Goal: Check status: Check status

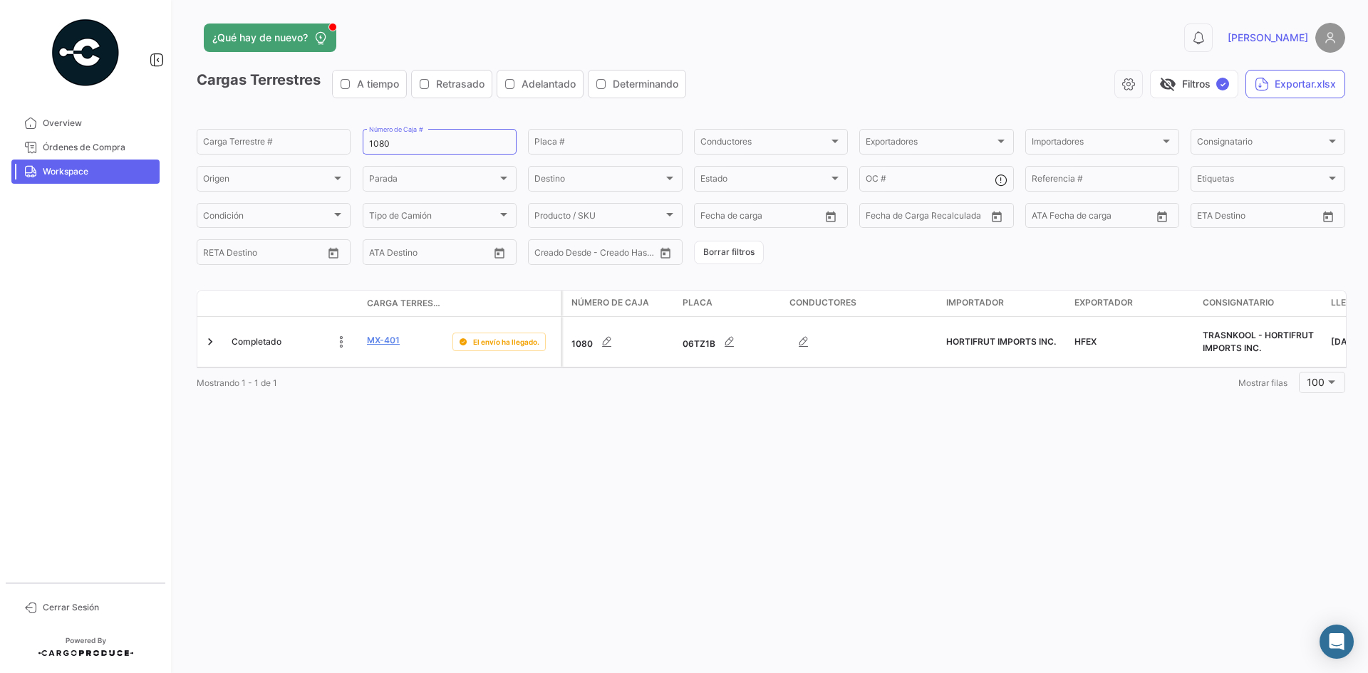
click at [118, 173] on span "Workspace" at bounding box center [98, 171] width 111 height 13
click at [751, 259] on button "Borrar filtros" at bounding box center [729, 253] width 70 height 24
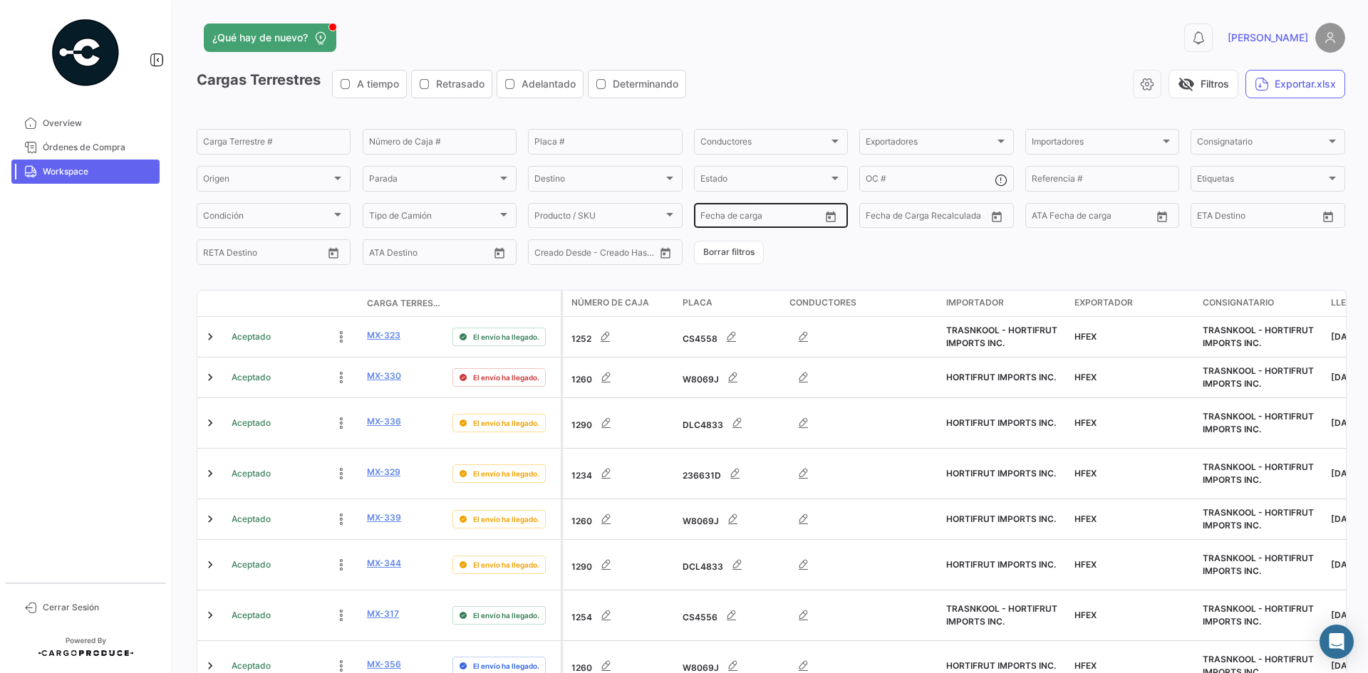
click at [830, 217] on icon "Open calendar" at bounding box center [831, 217] width 13 height 13
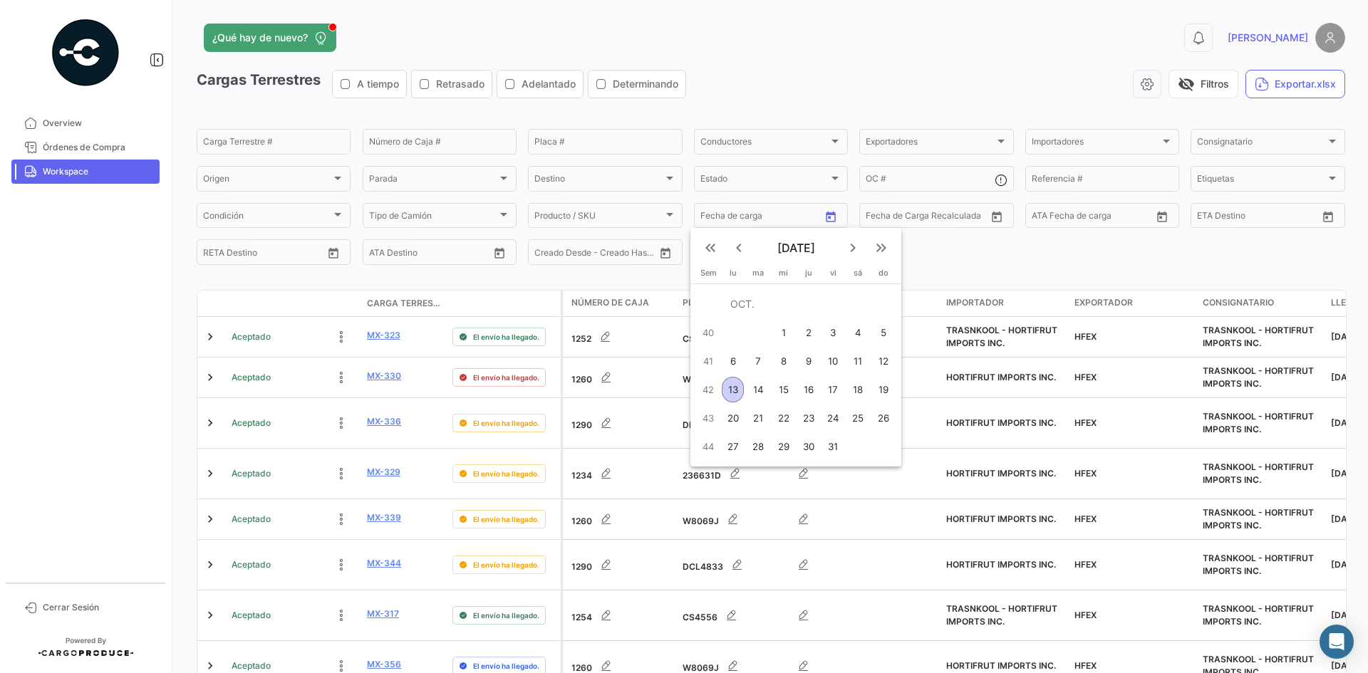
click at [730, 390] on div "13" at bounding box center [733, 390] width 22 height 26
type input "[DATE]"
click at [730, 390] on div "13" at bounding box center [733, 390] width 22 height 26
type input "[DATE]"
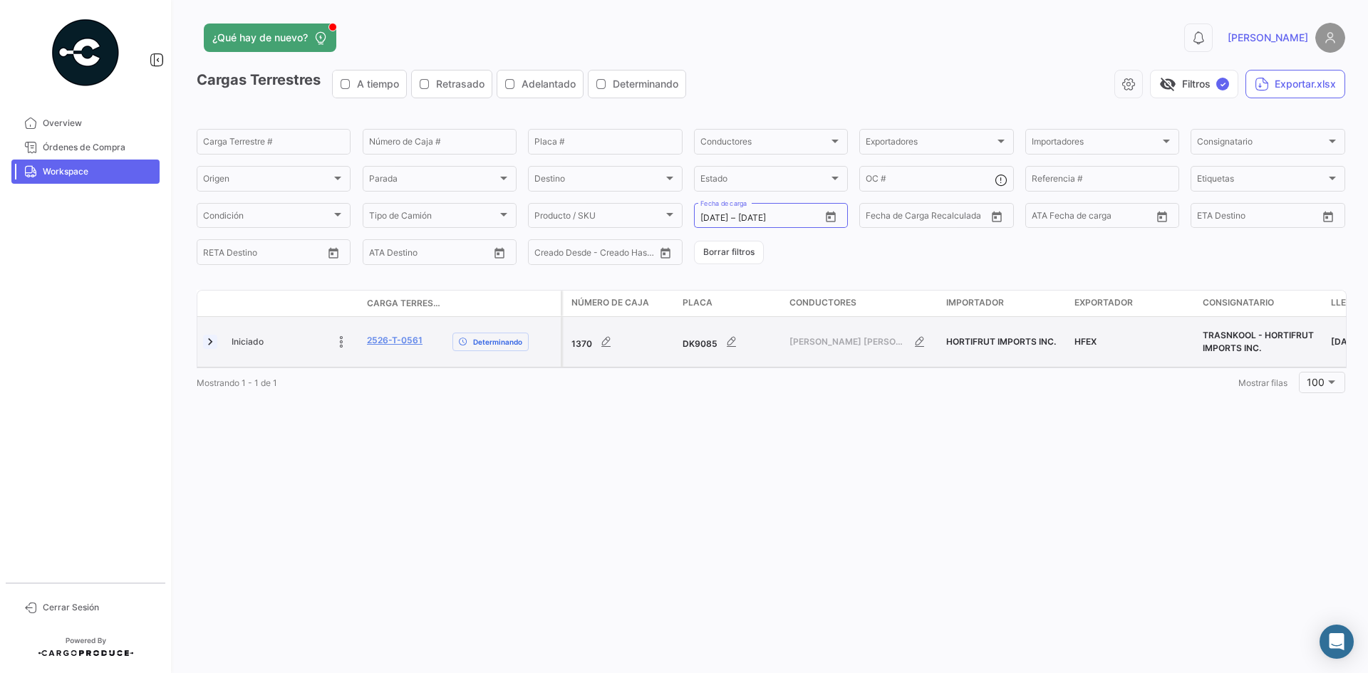
click at [214, 336] on link at bounding box center [210, 342] width 14 height 14
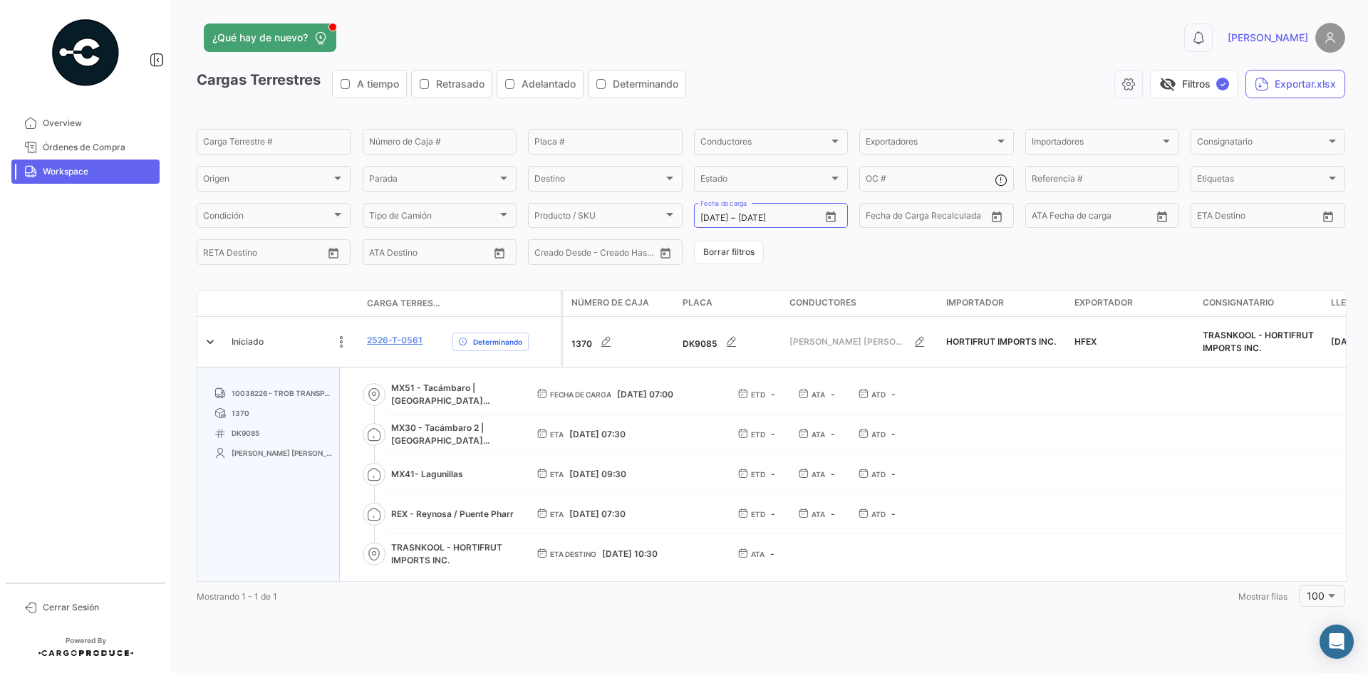
drag, startPoint x: 428, startPoint y: 347, endPoint x: 381, endPoint y: 272, distance: 88.0
click at [360, 348] on div "Iniciado 2526-T-0561 Determinando" at bounding box center [378, 342] width 363 height 50
copy div "2526-T-0561"
